Goal: Transaction & Acquisition: Purchase product/service

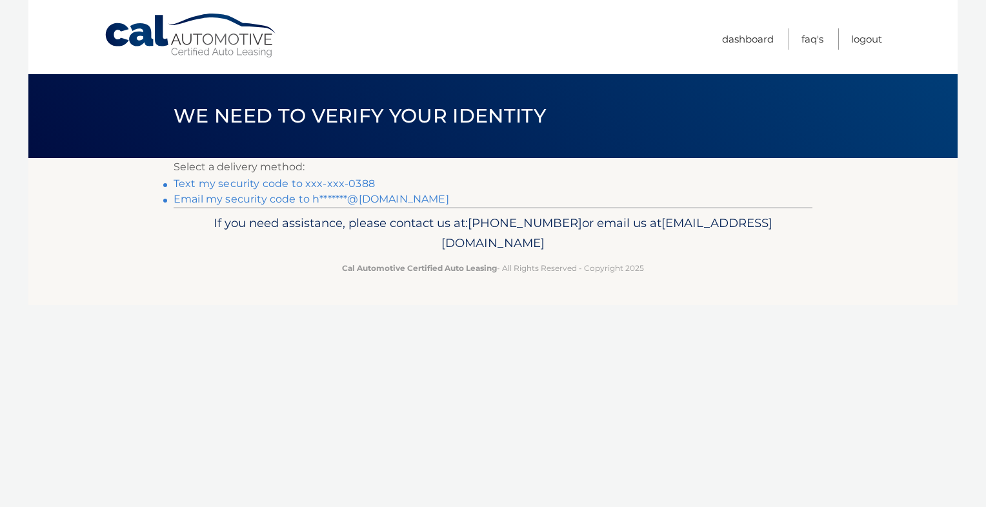
click at [336, 183] on link "Text my security code to xxx-xxx-0388" at bounding box center [274, 183] width 201 height 12
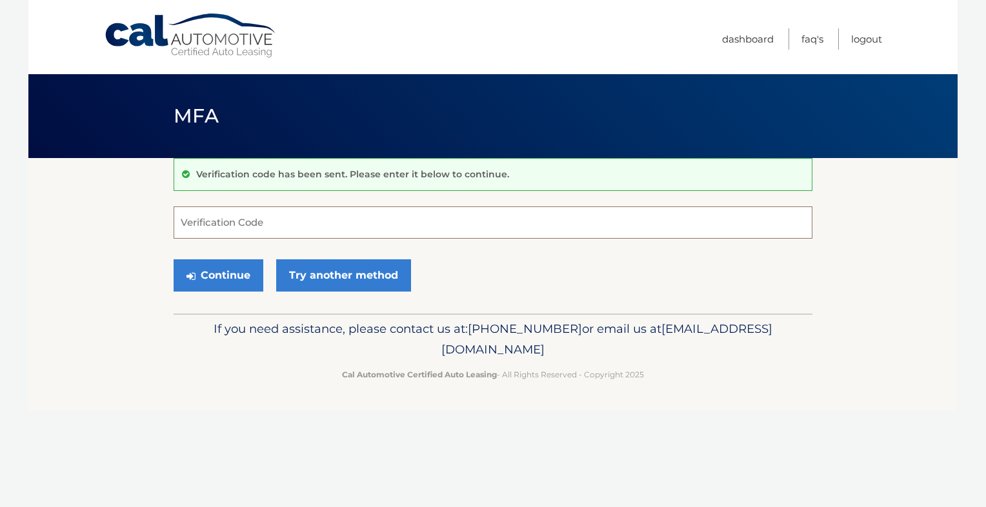
click at [308, 224] on input "Verification Code" at bounding box center [493, 223] width 639 height 32
type input "228436"
click at [218, 271] on button "Continue" at bounding box center [219, 275] width 90 height 32
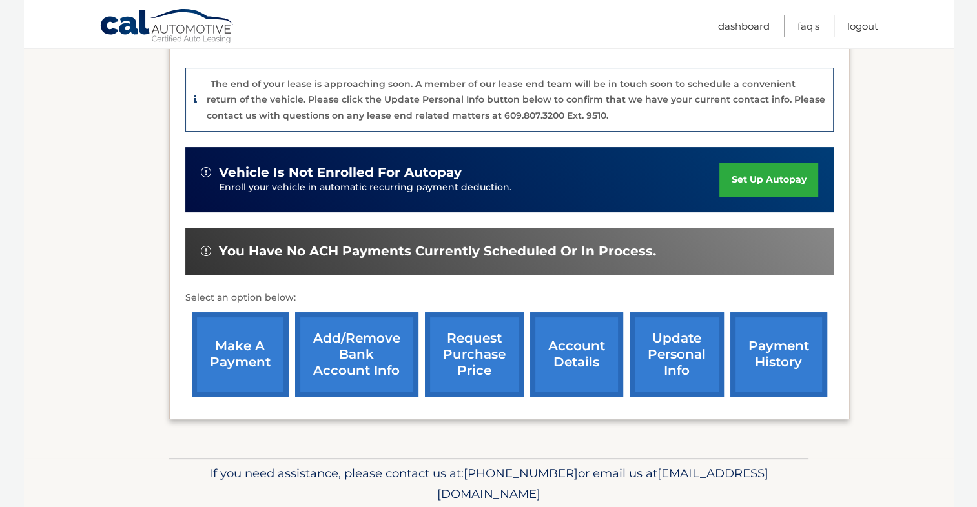
scroll to position [305, 0]
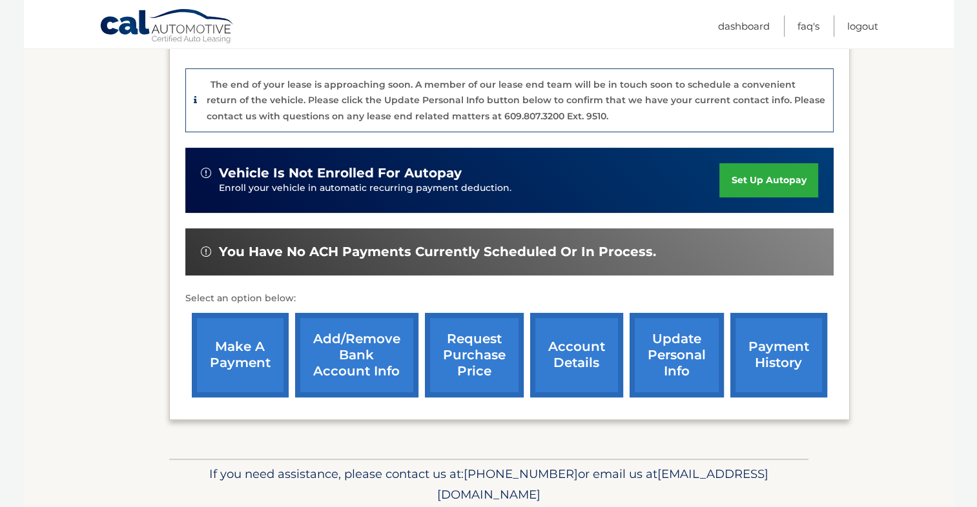
click at [235, 347] on link "make a payment" at bounding box center [240, 355] width 97 height 85
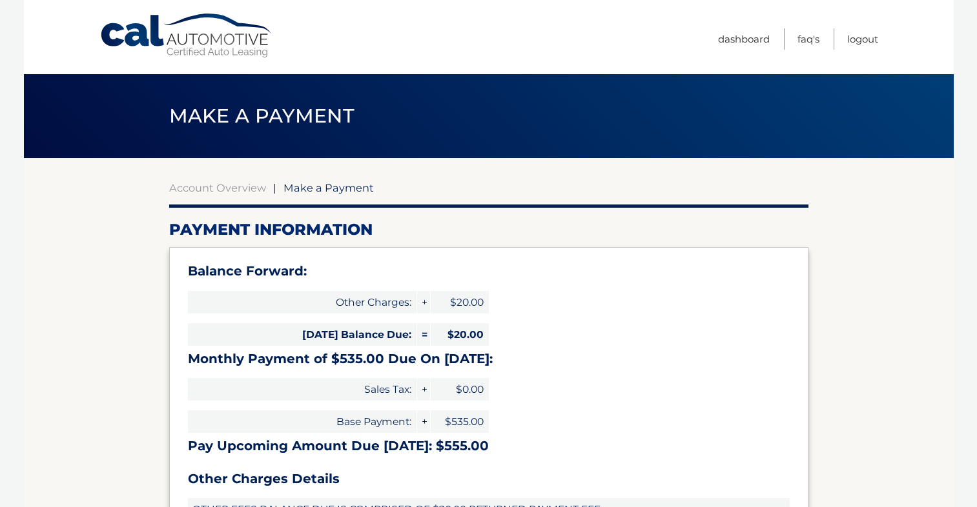
select select "YjFiNDhlZTktNzJmNS00OTZjLWE5NmUtMDI0YzI3Mjg4NTQ2"
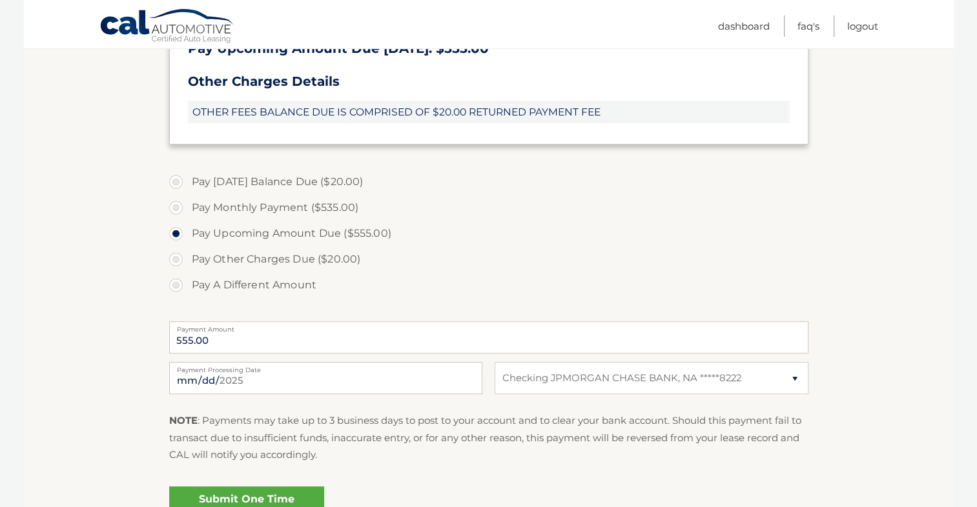
scroll to position [397, 0]
click at [266, 384] on input "2025-08-18" at bounding box center [325, 379] width 313 height 32
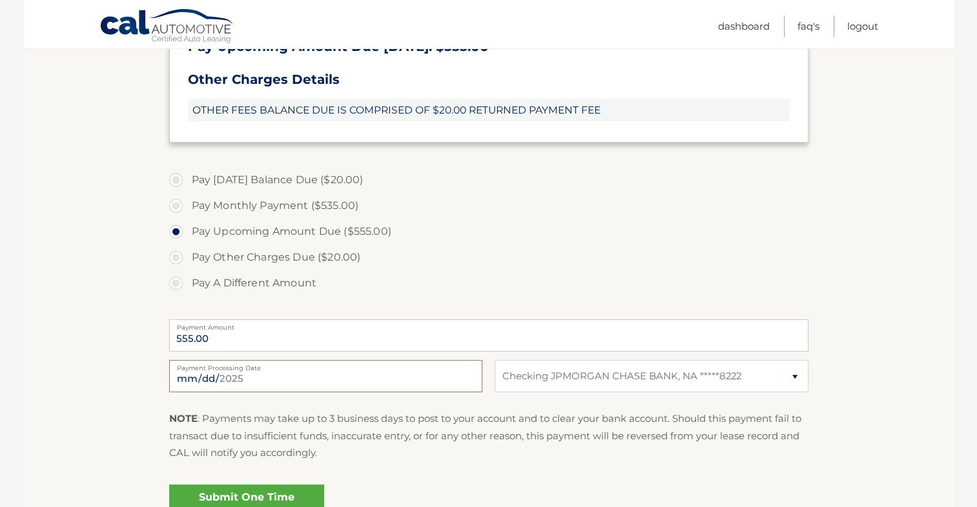
click at [282, 373] on input "2025-08-18" at bounding box center [325, 376] width 313 height 32
type input "2025-08-25"
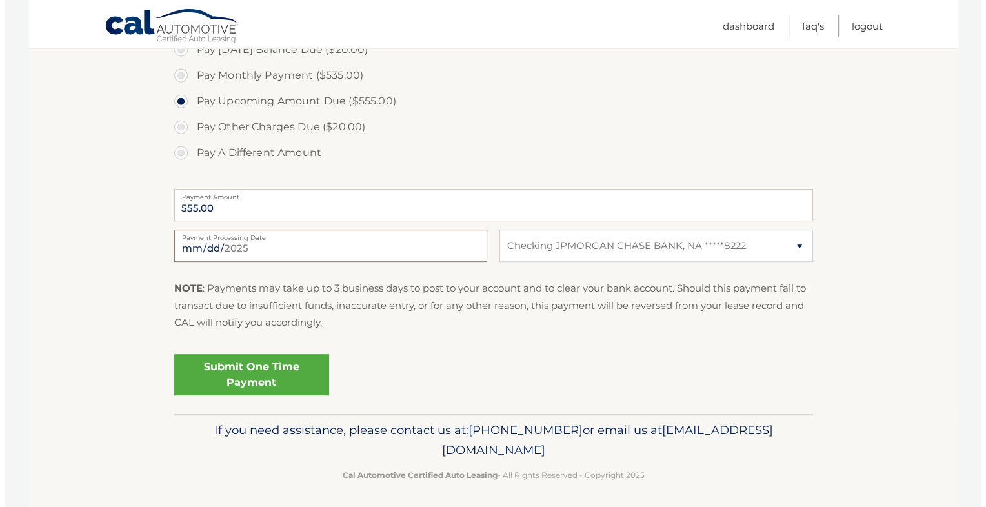
scroll to position [534, 0]
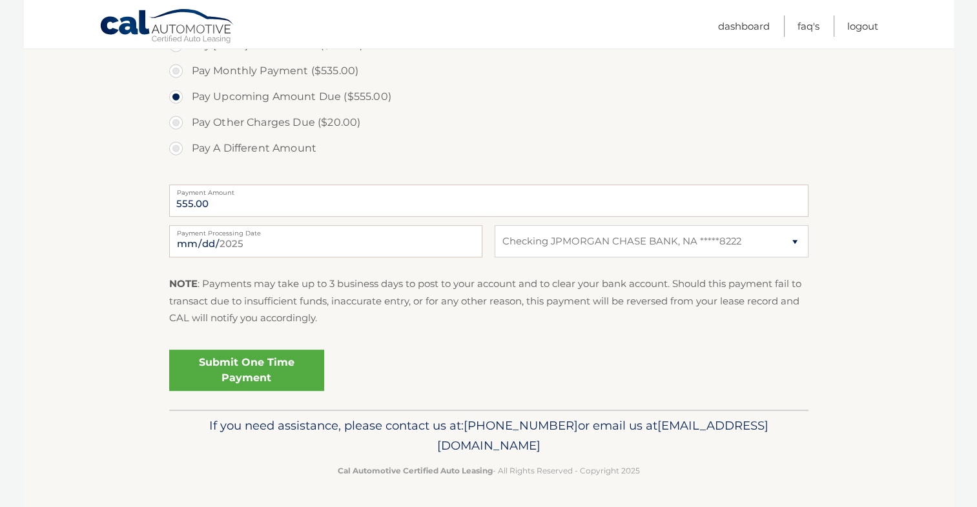
click at [237, 366] on link "Submit One Time Payment" at bounding box center [246, 370] width 155 height 41
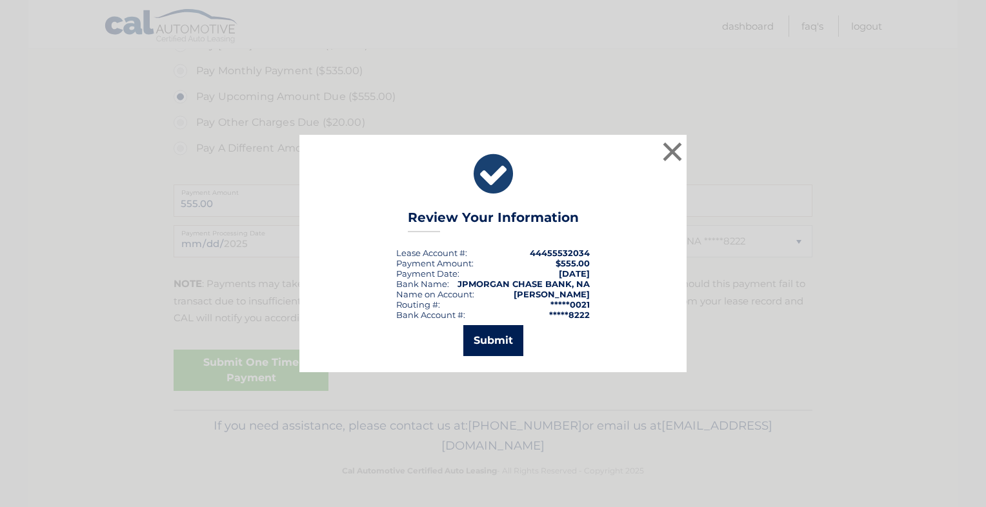
click at [493, 345] on button "Submit" at bounding box center [493, 340] width 60 height 31
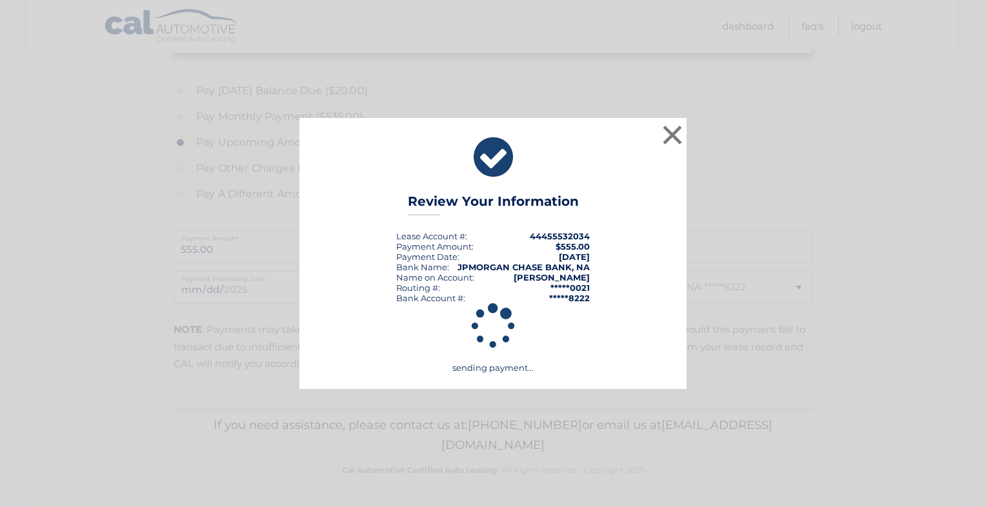
scroll to position [488, 0]
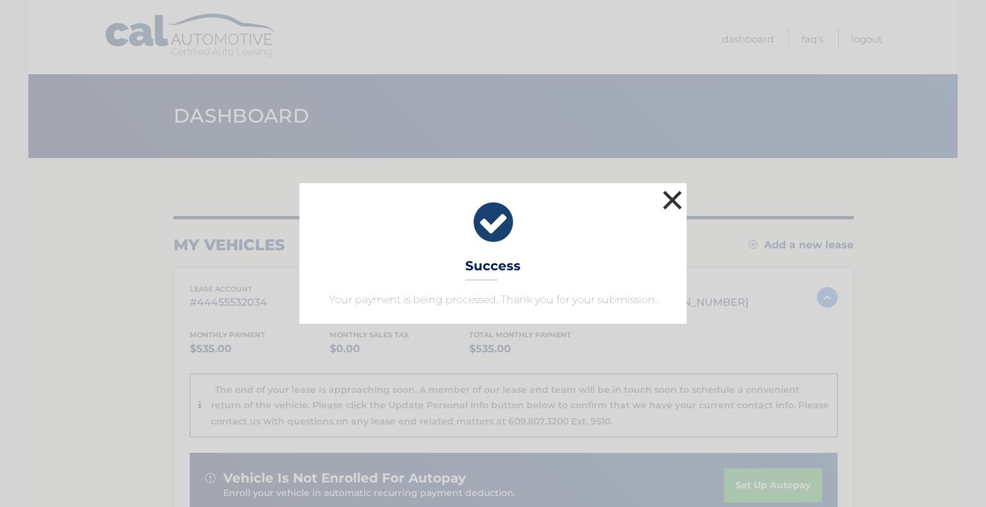
click at [673, 198] on button "×" at bounding box center [673, 200] width 26 height 26
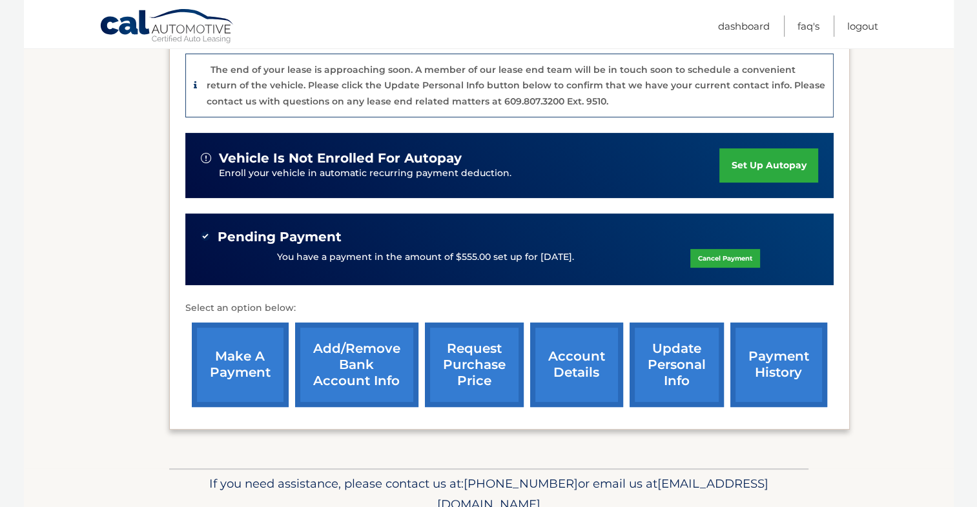
scroll to position [325, 0]
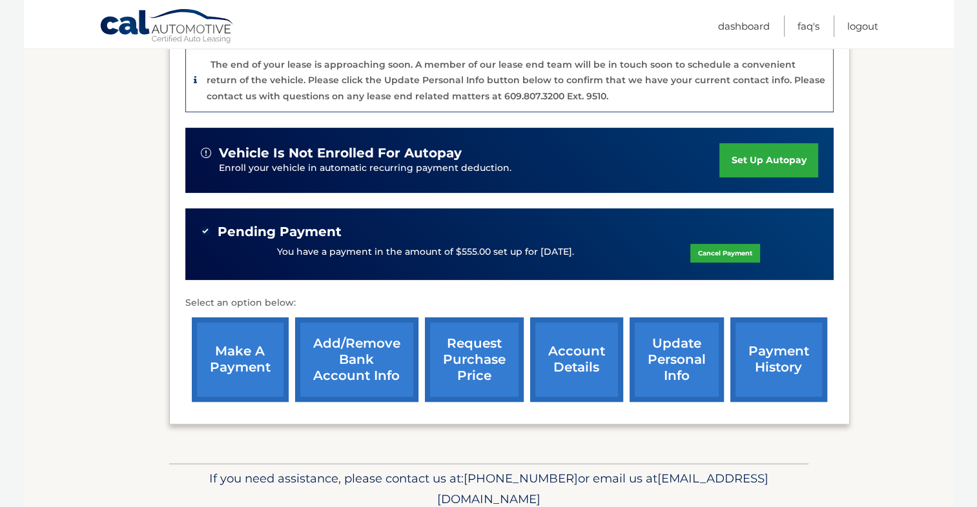
click at [578, 355] on link "account details" at bounding box center [576, 360] width 93 height 85
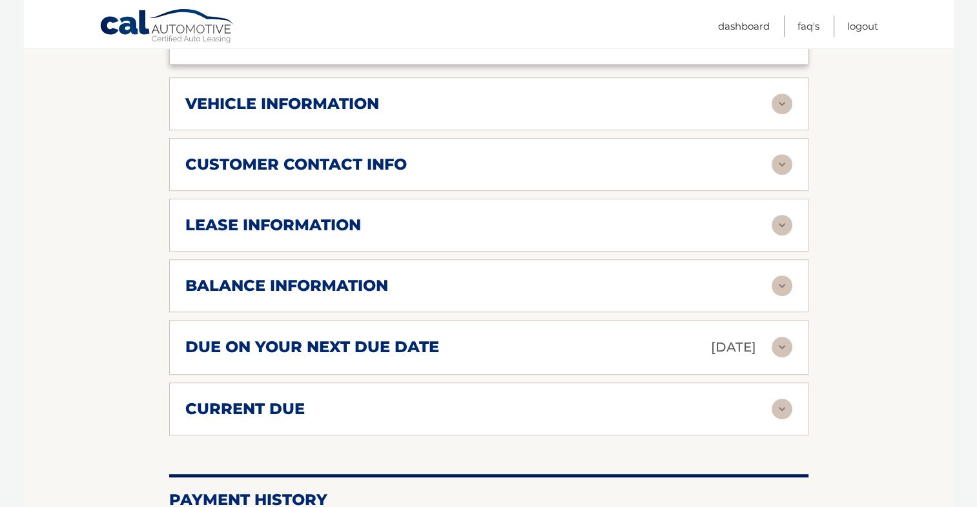
scroll to position [644, 0]
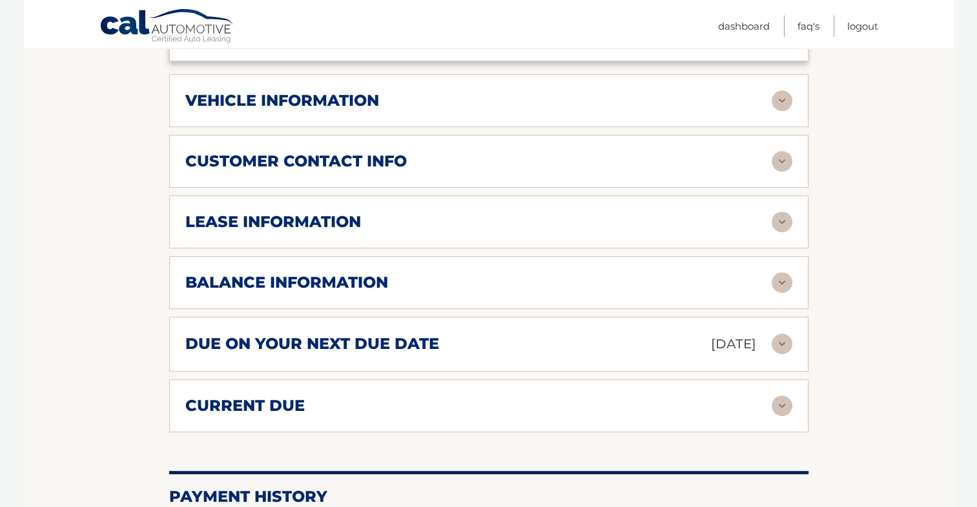
click at [773, 396] on img at bounding box center [781, 406] width 21 height 21
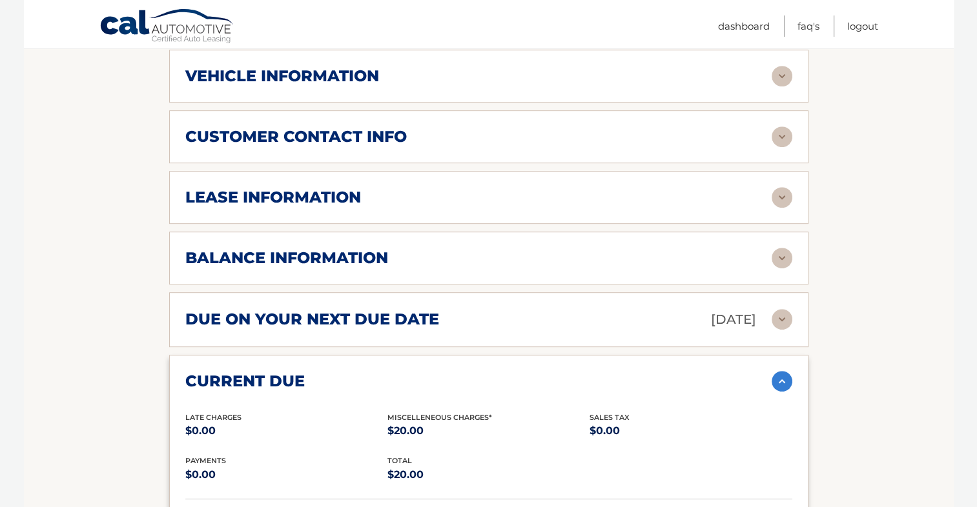
scroll to position [664, 0]
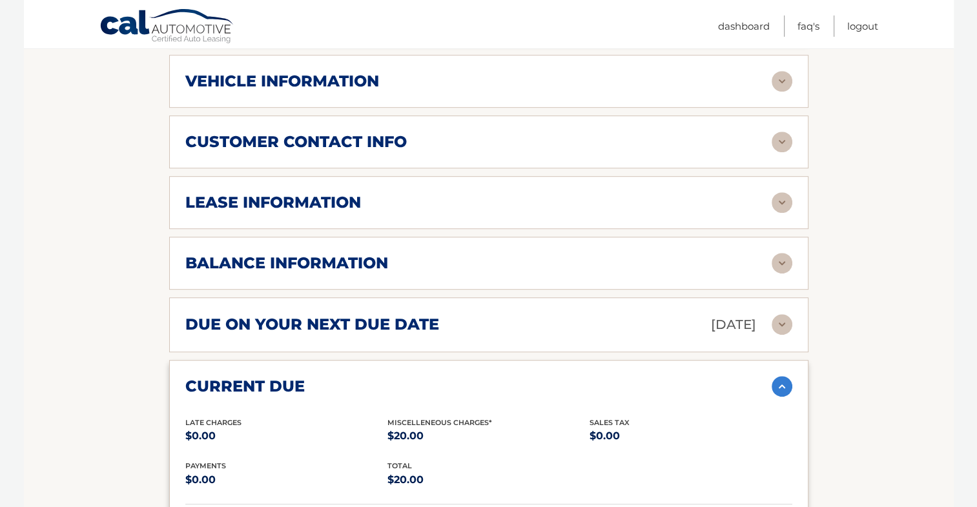
click at [775, 269] on div "lease account #44455532034 vehicle 2022 Dodge Durango name GEORGE ROSADO Jr vin…" at bounding box center [488, 84] width 639 height 929
click at [782, 253] on img at bounding box center [781, 263] width 21 height 21
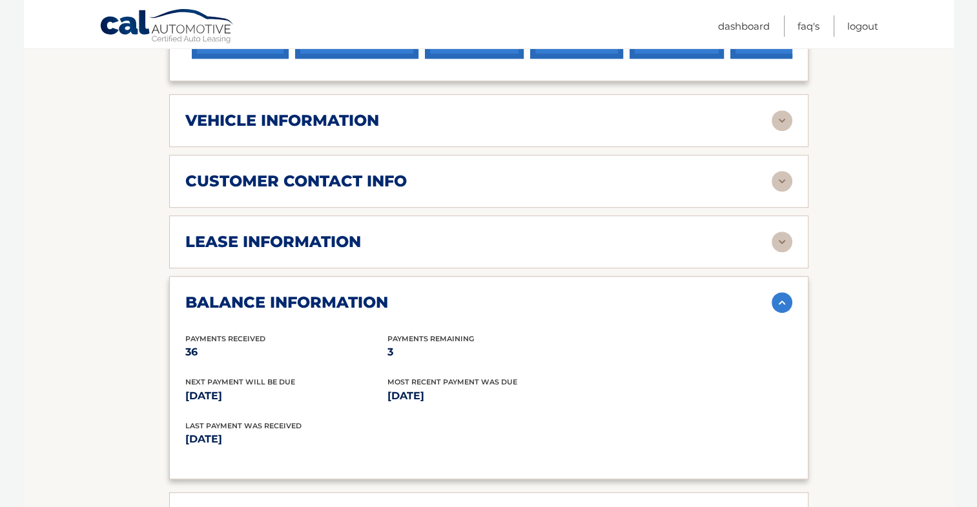
scroll to position [618, 0]
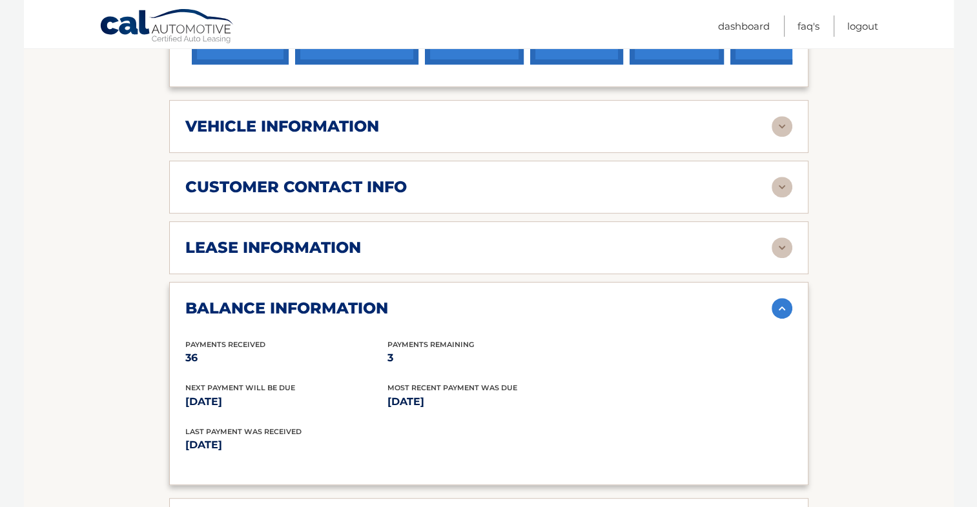
click at [782, 238] on img at bounding box center [781, 248] width 21 height 21
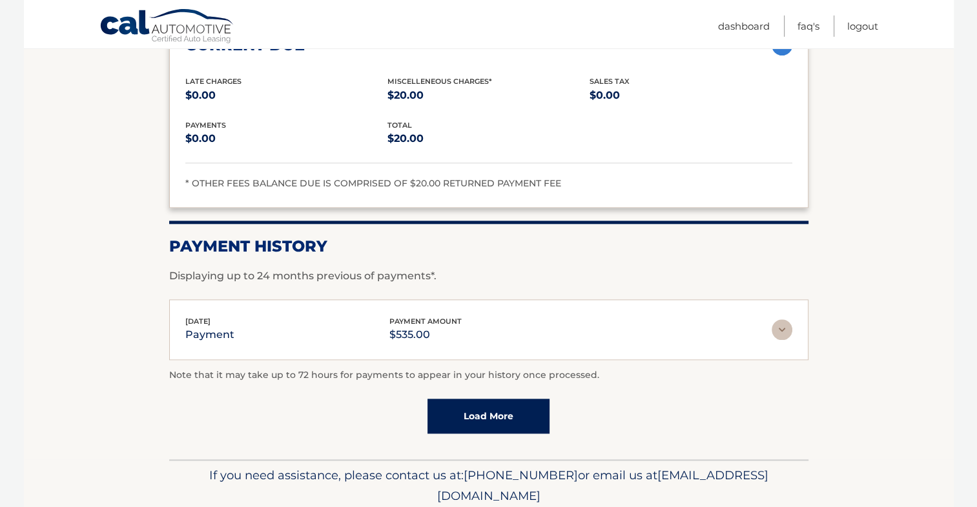
scroll to position [1402, 0]
click at [787, 320] on img at bounding box center [781, 330] width 21 height 21
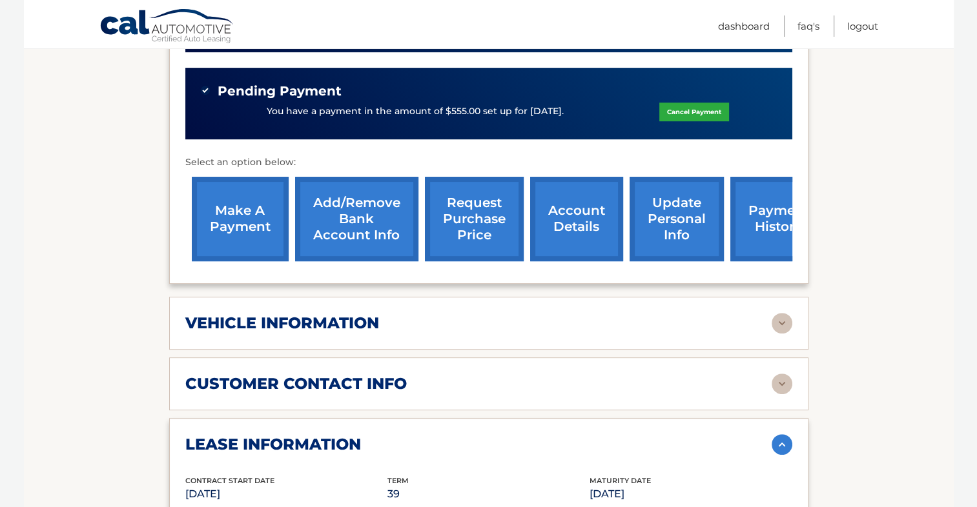
scroll to position [418, 0]
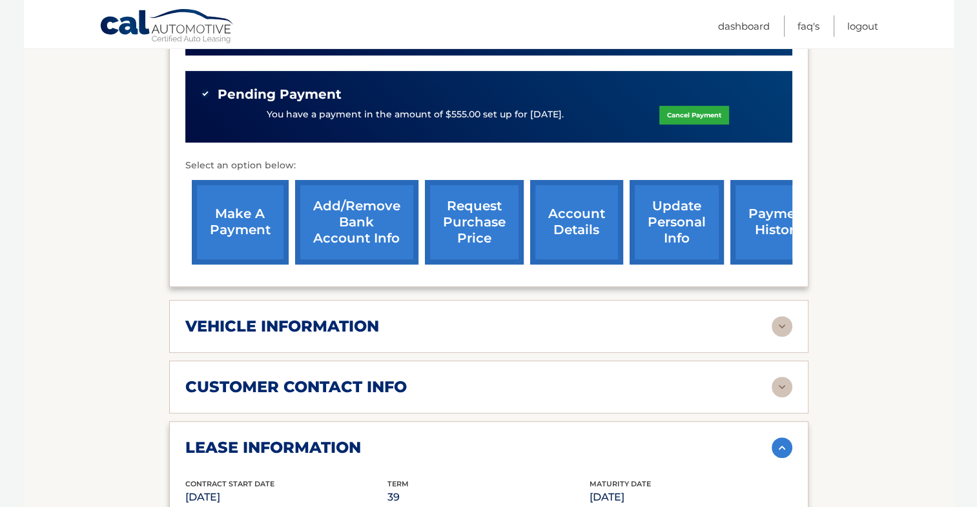
click at [772, 216] on link "payment history" at bounding box center [778, 222] width 97 height 85
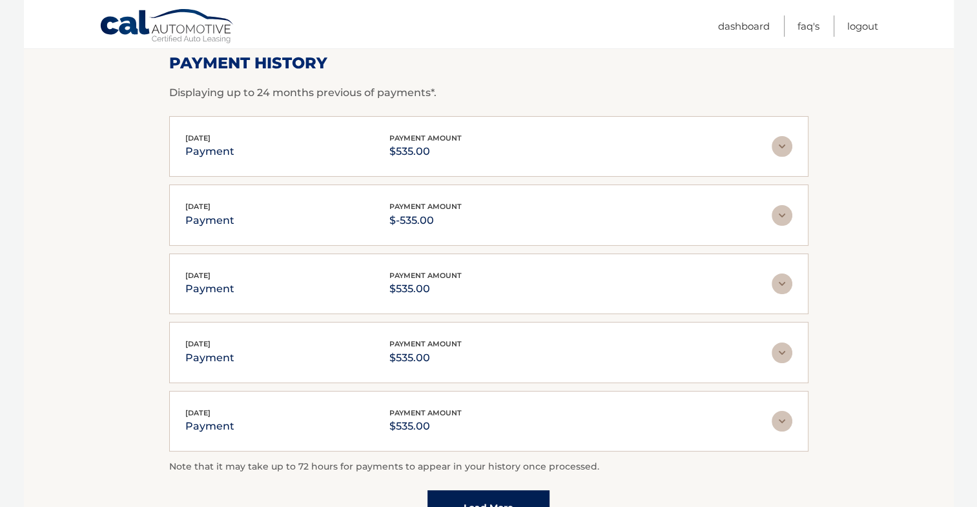
scroll to position [195, 0]
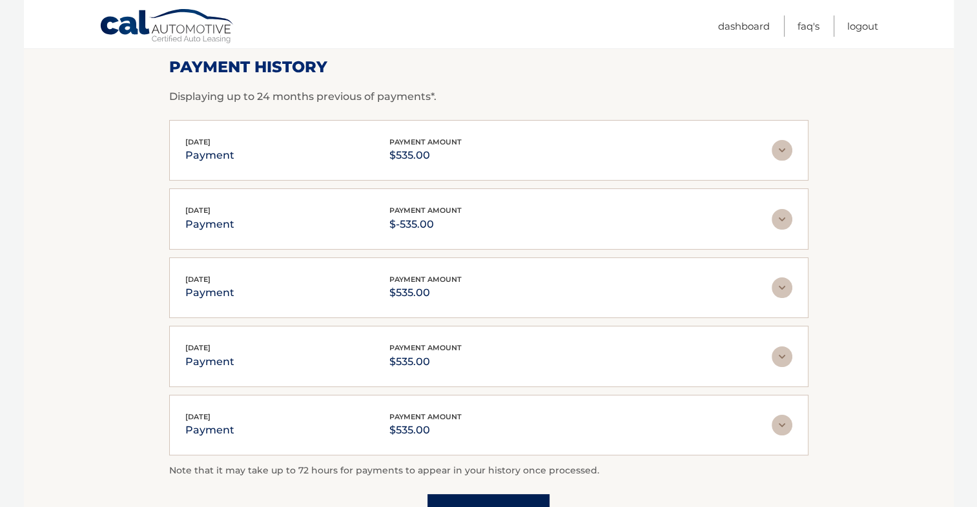
click at [780, 281] on img at bounding box center [781, 288] width 21 height 21
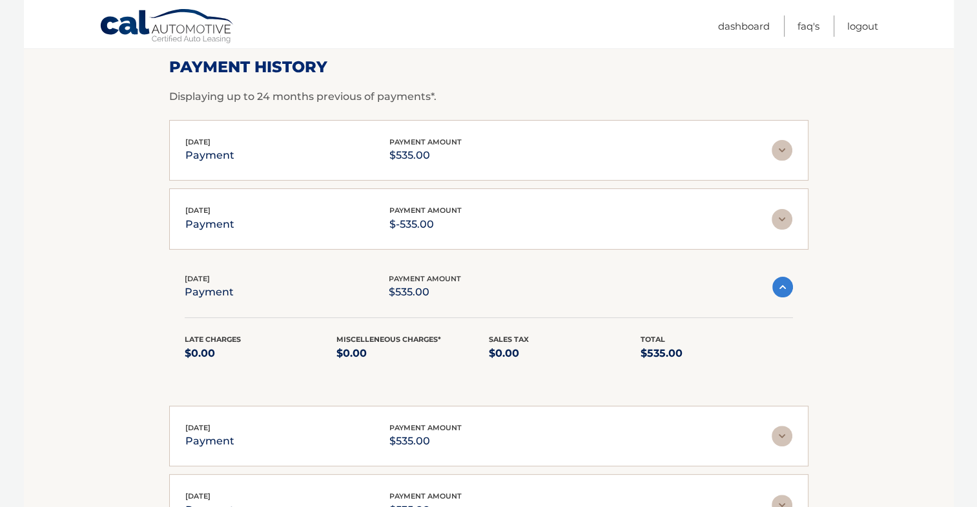
scroll to position [183, 0]
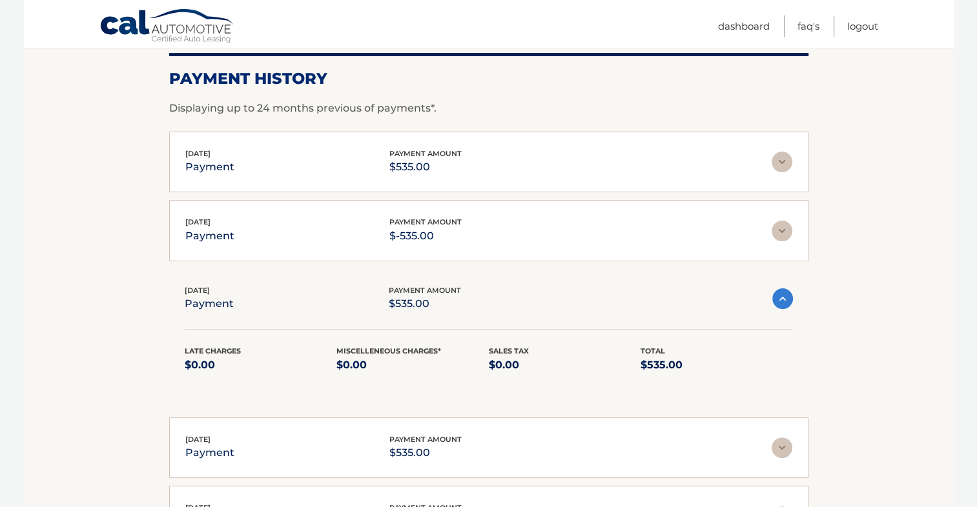
click at [787, 162] on img at bounding box center [781, 162] width 21 height 21
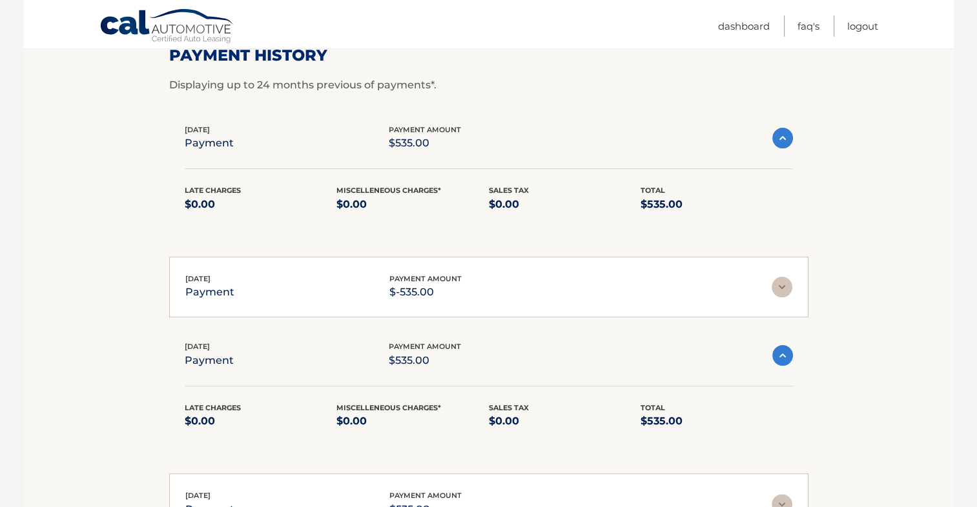
scroll to position [216, 0]
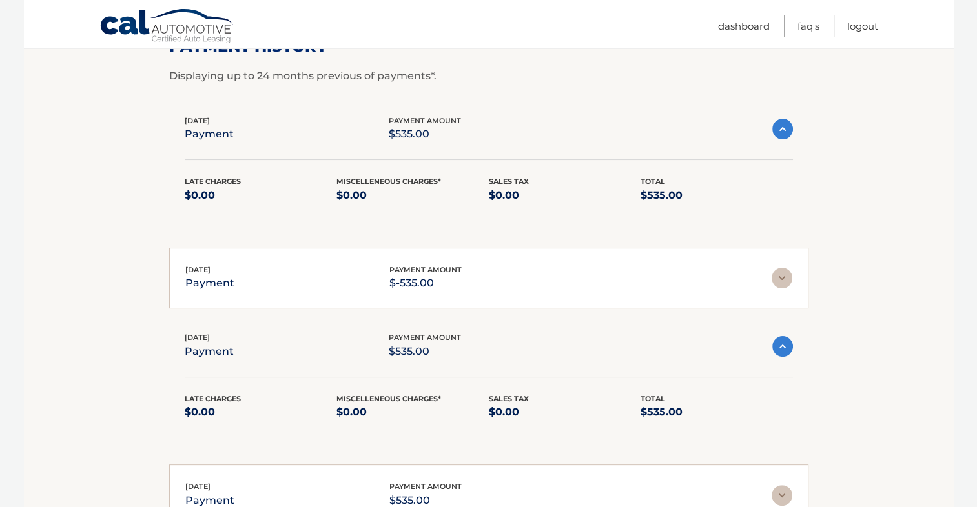
click at [789, 281] on img at bounding box center [781, 278] width 21 height 21
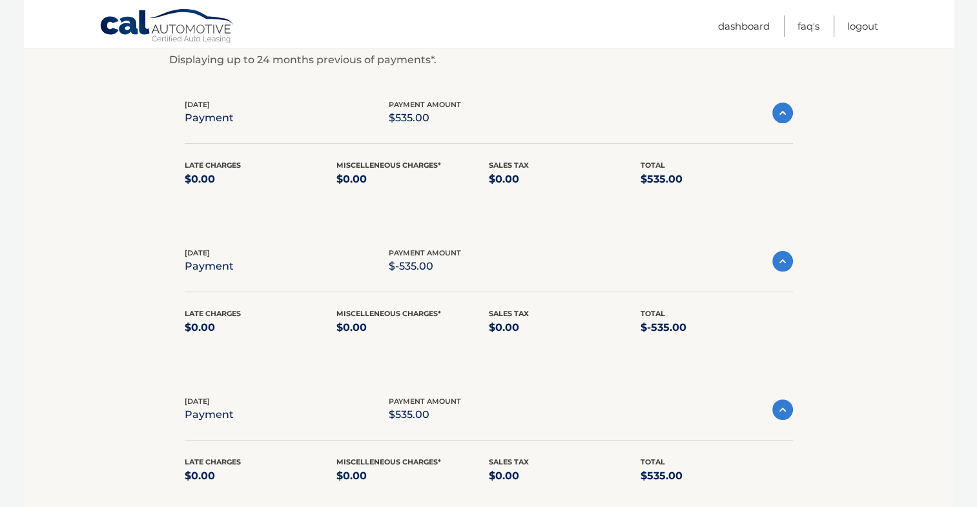
scroll to position [228, 0]
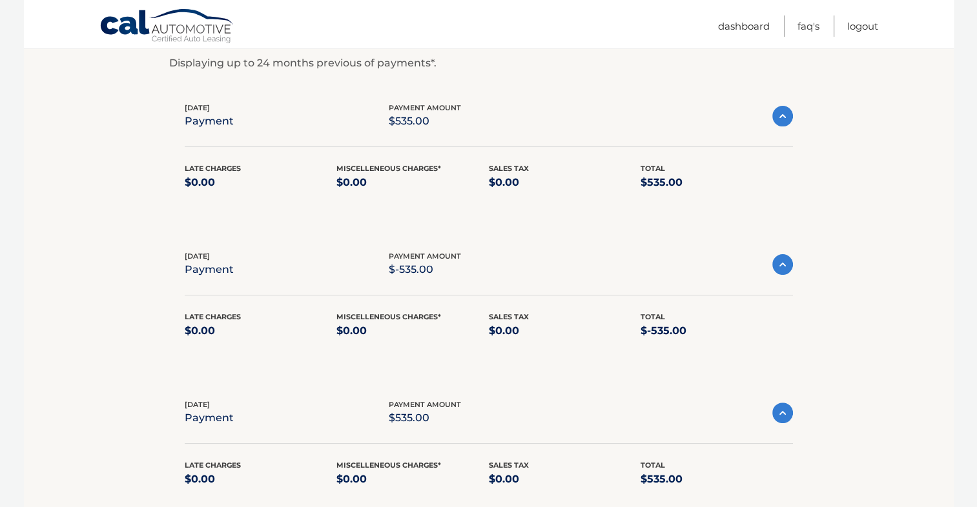
click at [783, 265] on img at bounding box center [782, 264] width 21 height 21
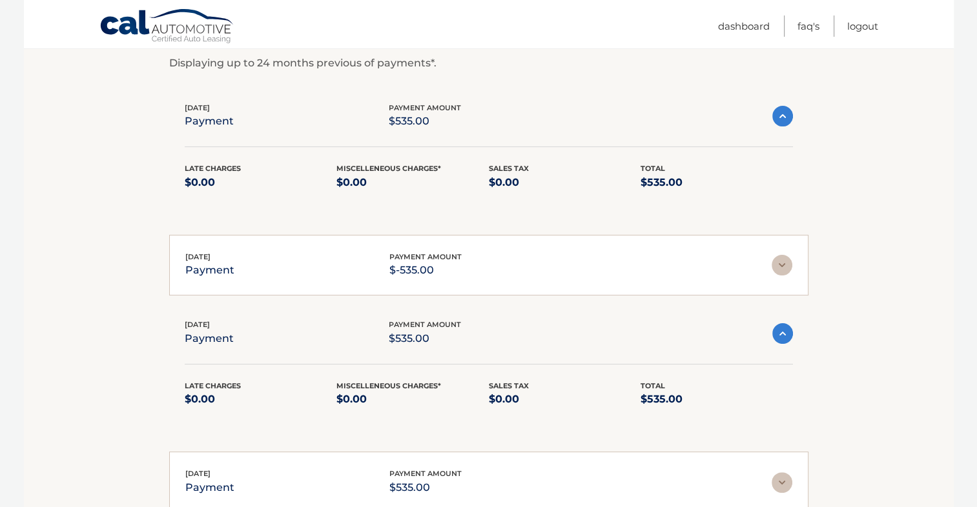
click at [786, 112] on img at bounding box center [782, 116] width 21 height 21
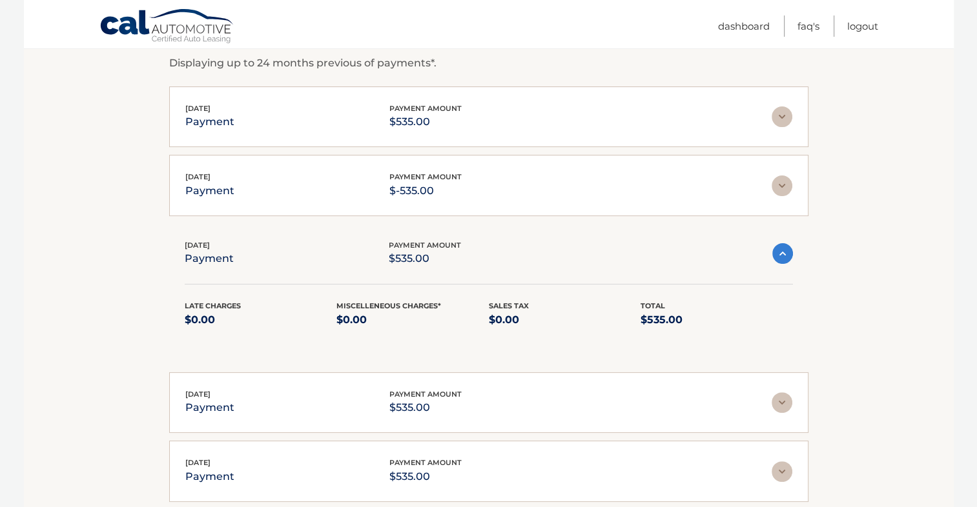
click at [781, 254] on img at bounding box center [782, 253] width 21 height 21
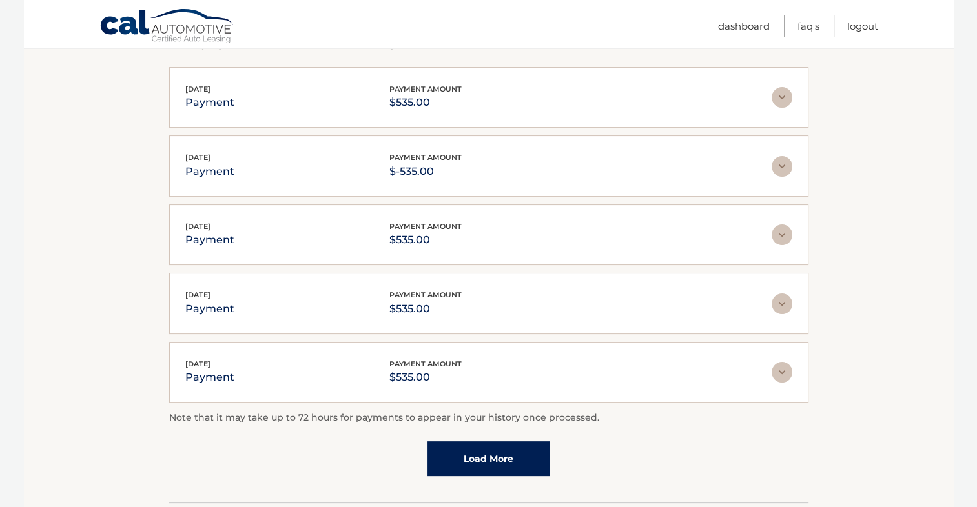
scroll to position [249, 0]
click at [776, 296] on img at bounding box center [781, 302] width 21 height 21
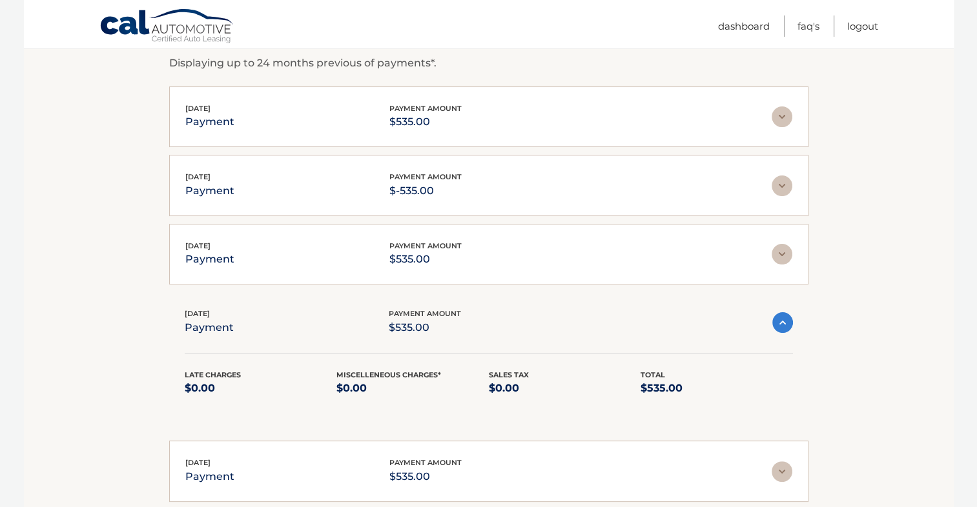
scroll to position [221, 0]
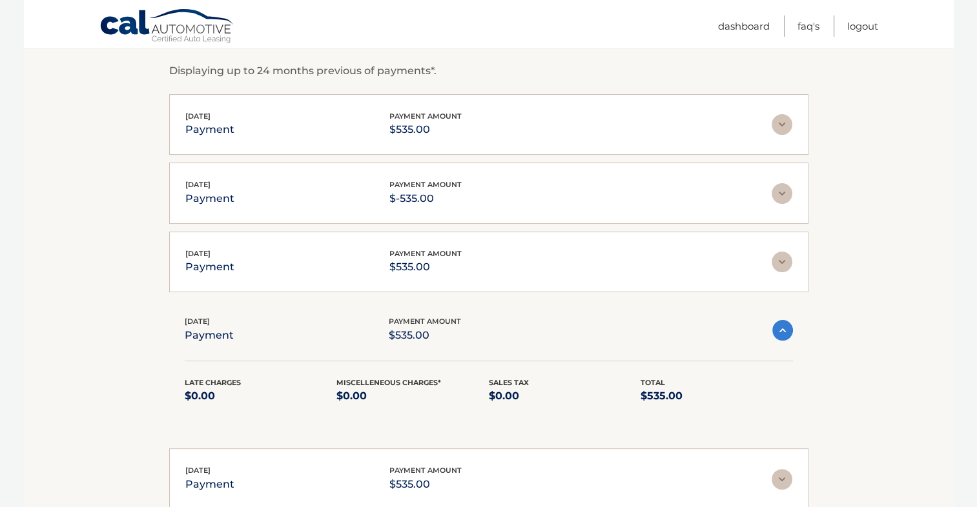
click at [785, 333] on img at bounding box center [782, 330] width 21 height 21
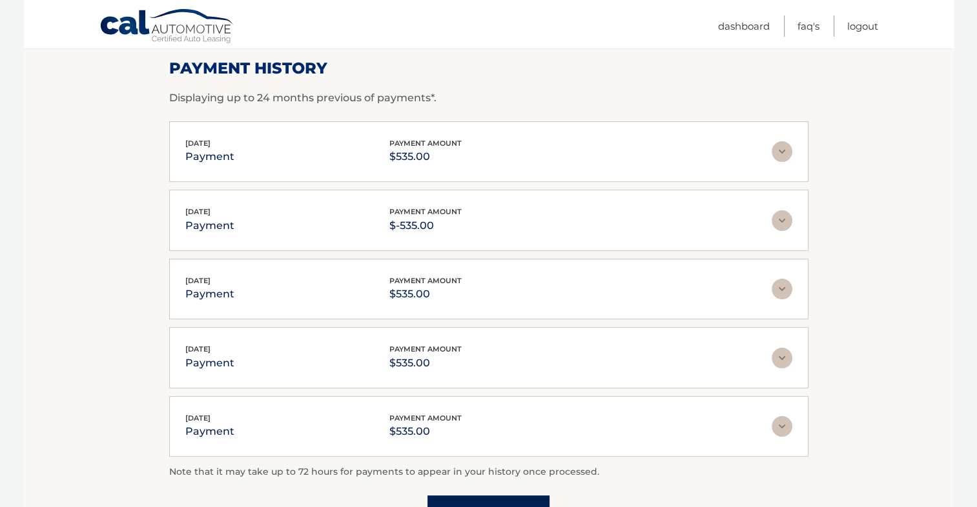
scroll to position [0, 0]
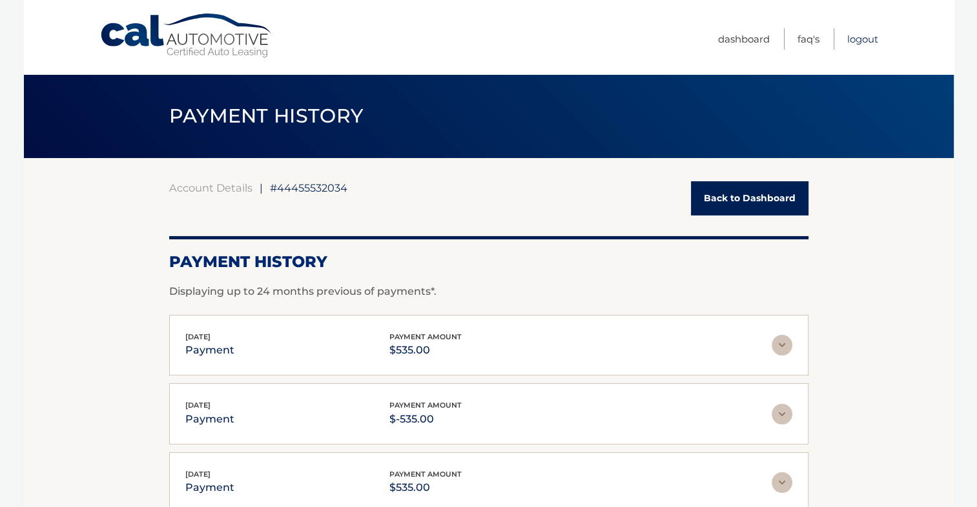
click at [859, 43] on link "Logout" at bounding box center [862, 38] width 31 height 21
